Goal: Information Seeking & Learning: Understand process/instructions

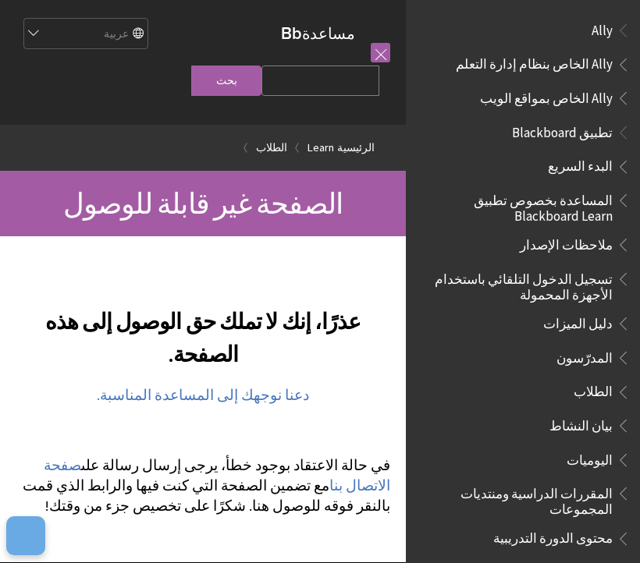
scroll to position [-2, 0]
click at [382, 54] on link at bounding box center [379, 52] width 19 height 19
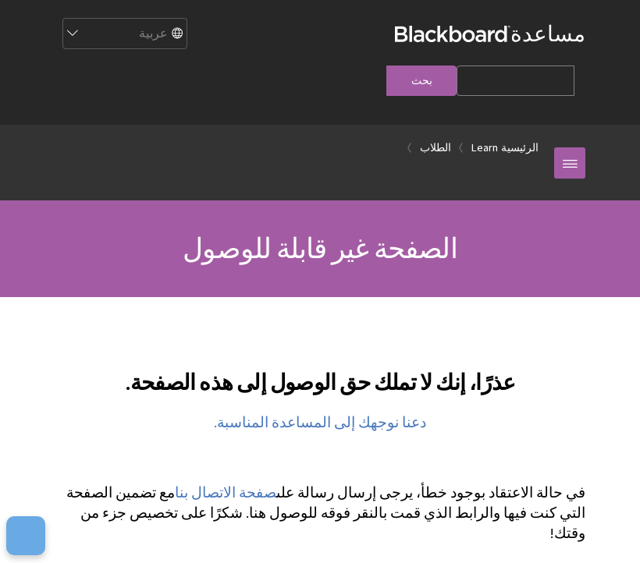
click at [481, 232] on h1 "الصفحة غير قابلة للوصول" at bounding box center [320, 249] width 562 height 34
click at [358, 413] on link "دعنا نوجهك إلى المساعدة المناسبة." at bounding box center [320, 422] width 212 height 19
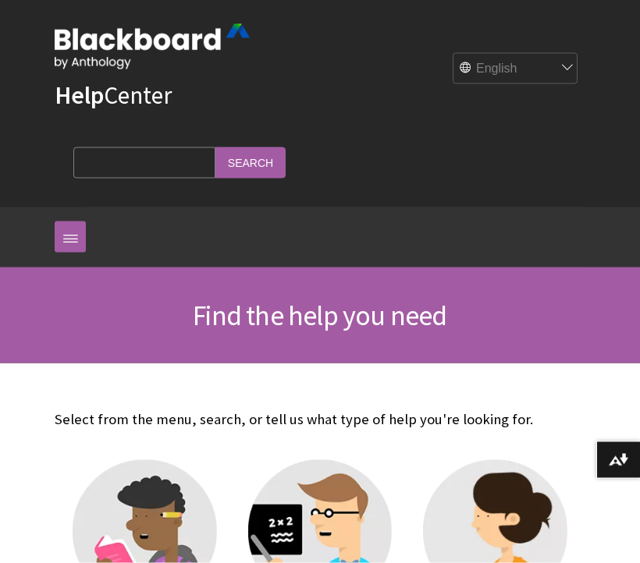
scroll to position [17, 0]
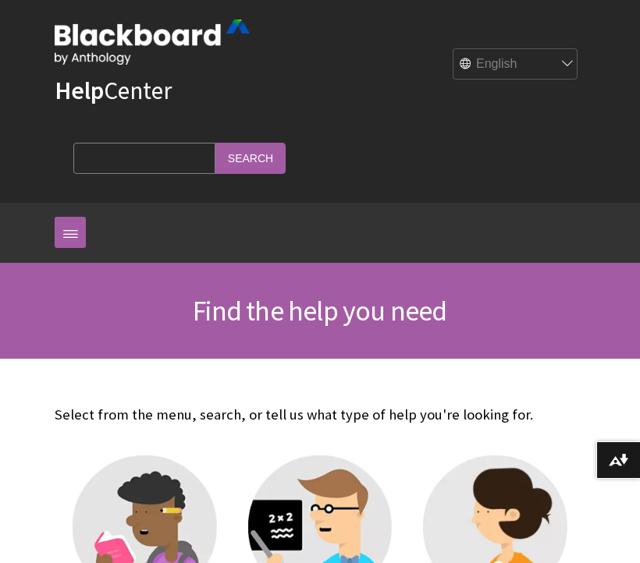
click at [633, 458] on button "Download alternative formats ..." at bounding box center [618, 459] width 44 height 37
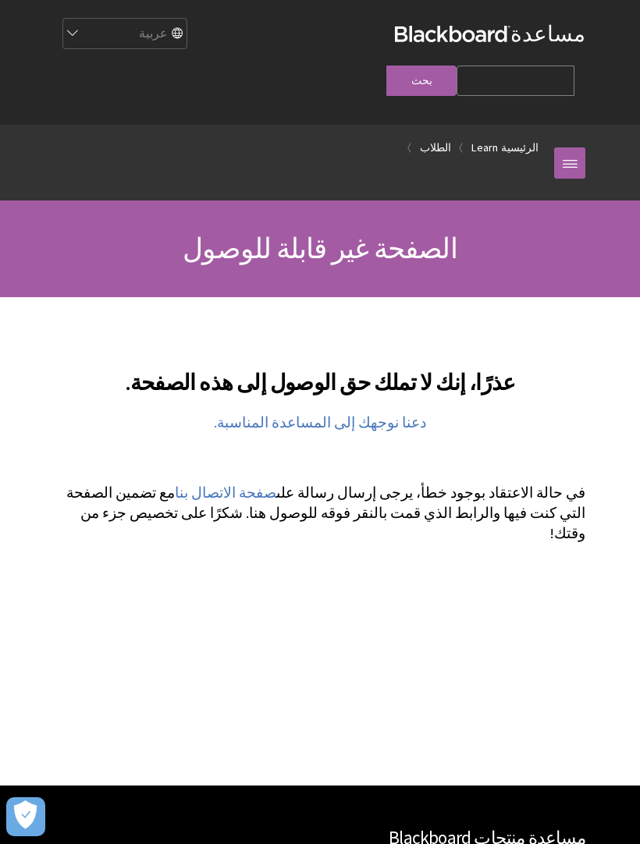
click at [37, 828] on button "Open Preferences" at bounding box center [25, 816] width 39 height 39
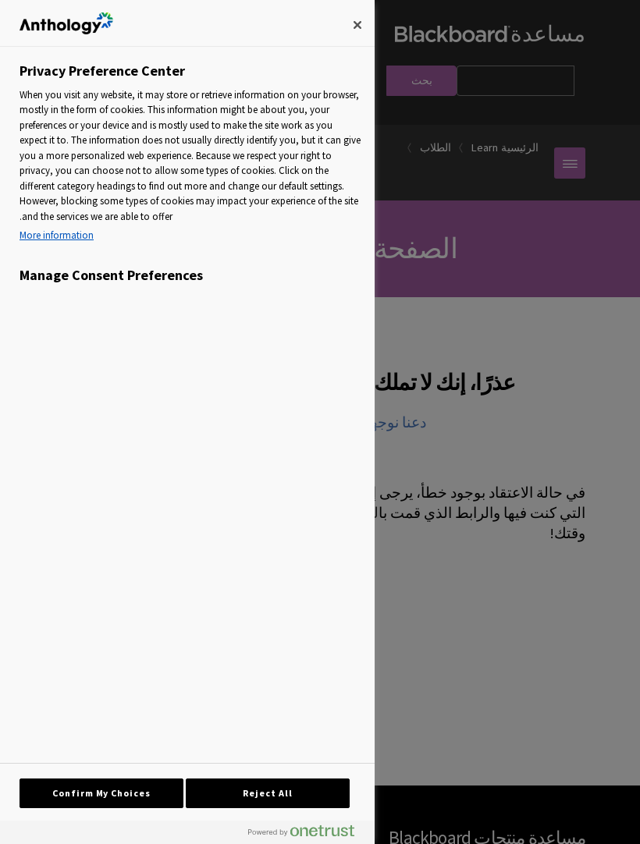
click at [458, 413] on div at bounding box center [320, 422] width 640 height 844
click at [358, 20] on button "Close" at bounding box center [357, 25] width 34 height 34
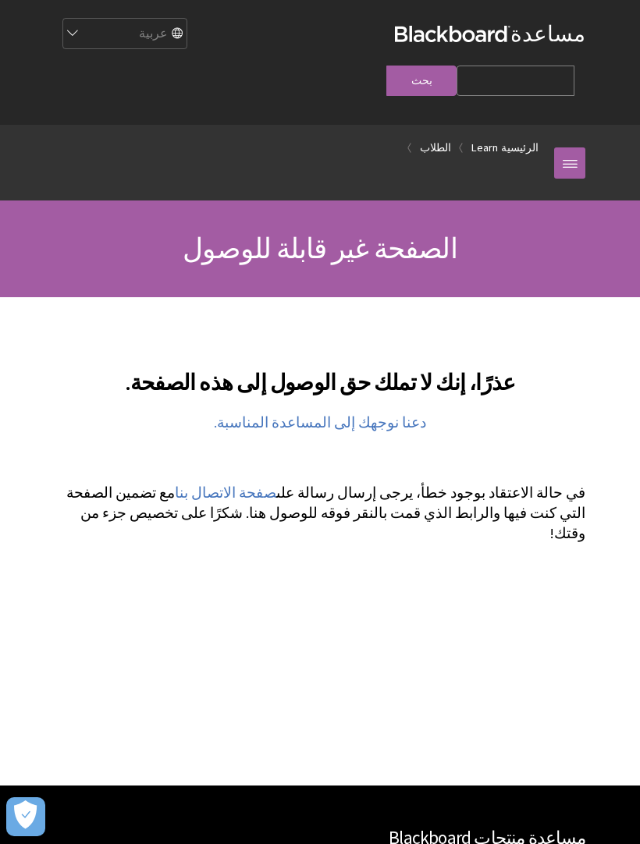
click at [569, 147] on link at bounding box center [569, 162] width 31 height 31
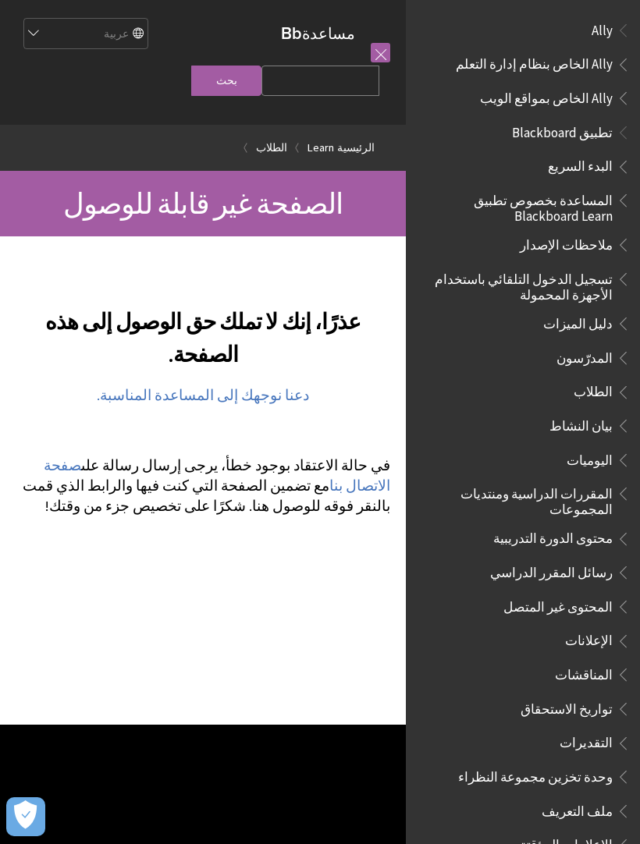
click at [43, 406] on p "دعنا نوجهك إلى المساعدة المناسبة." at bounding box center [203, 395] width 374 height 20
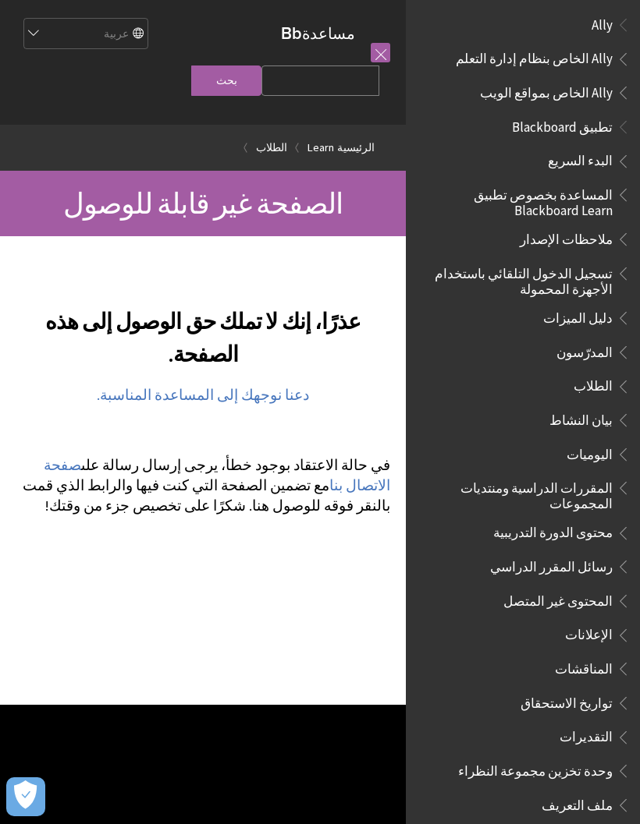
scroll to position [6, 0]
click at [386, 52] on link at bounding box center [379, 52] width 19 height 19
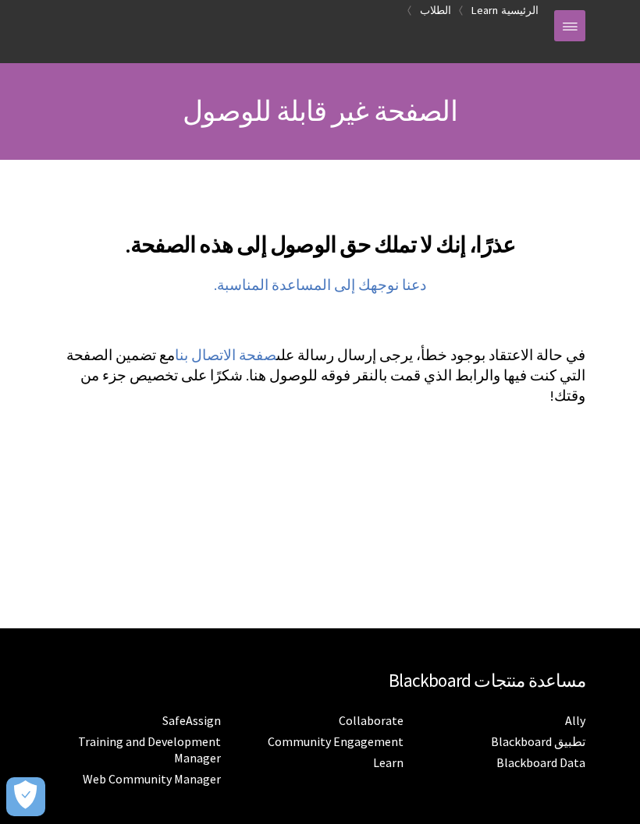
scroll to position [175, 0]
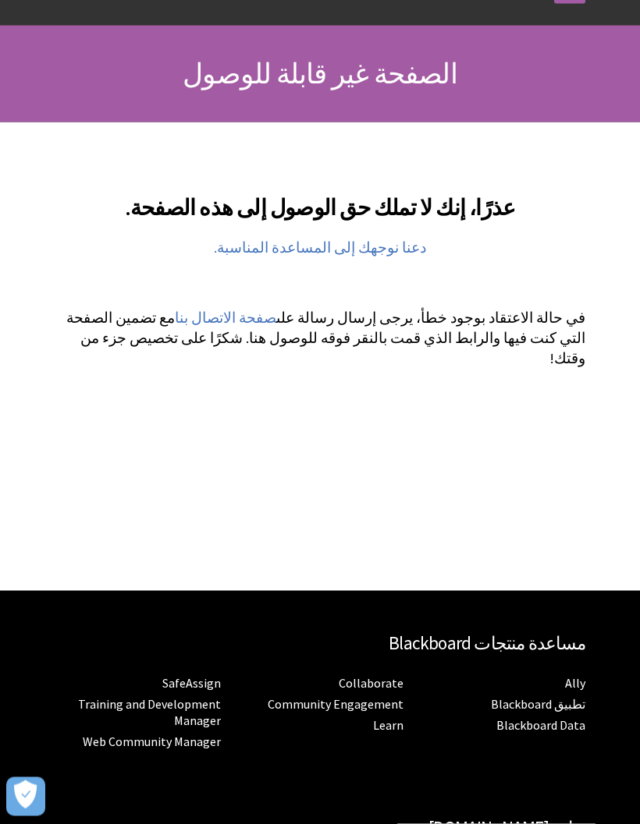
click at [562, 463] on div "عذرًا، إنك لا تملك حق الوصول إلى هذه الصفحة." at bounding box center [320, 356] width 562 height 469
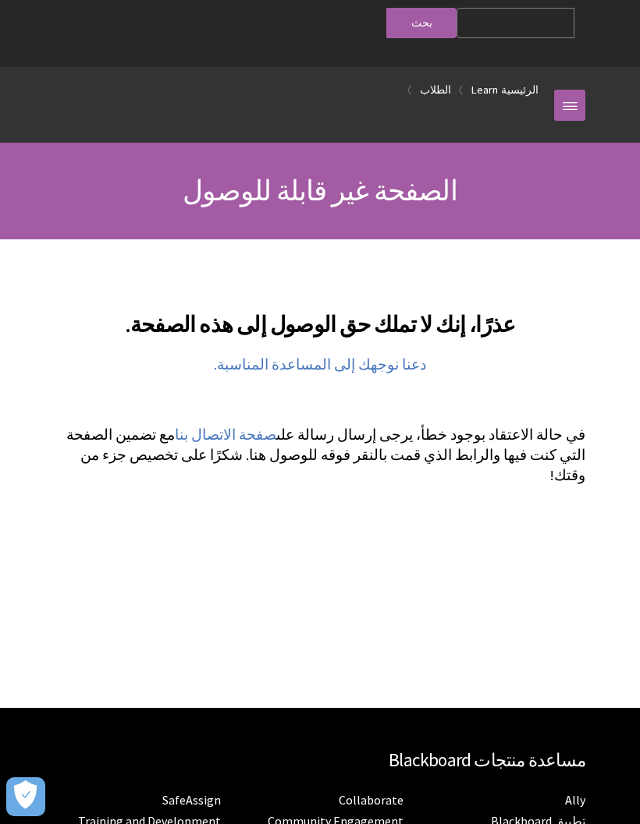
scroll to position [0, 0]
